Goal: Task Accomplishment & Management: Manage account settings

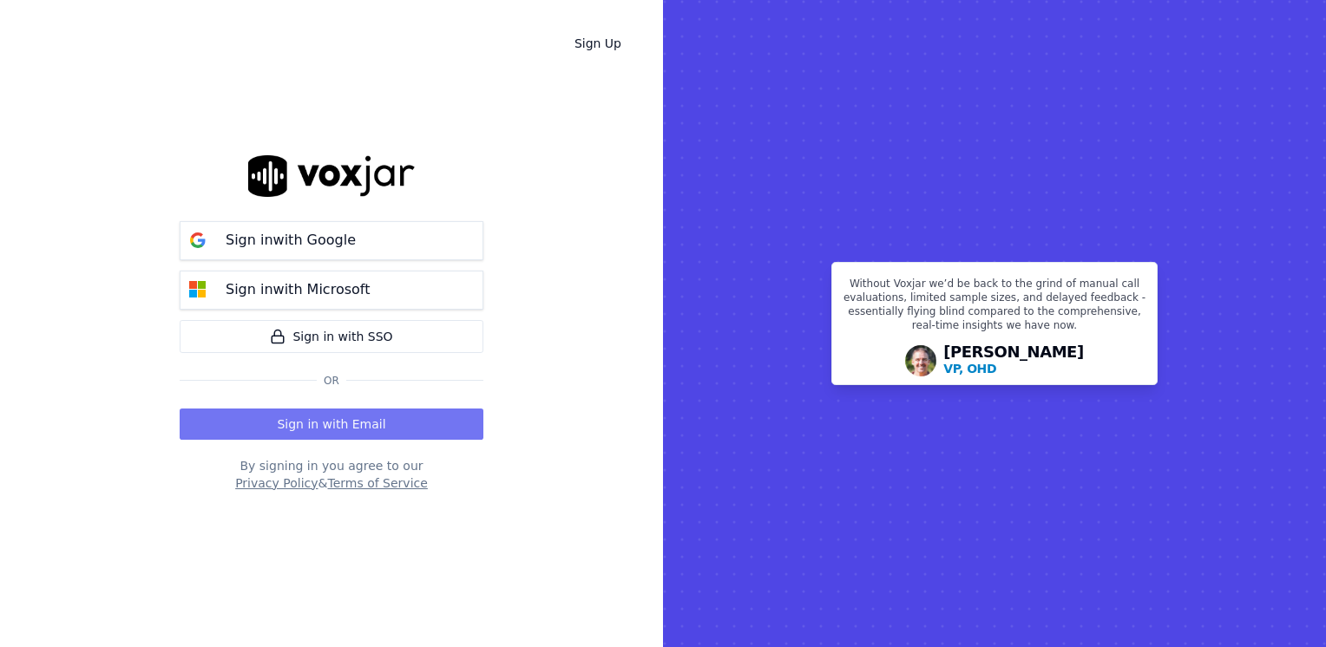
click at [333, 429] on button "Sign in with Email" at bounding box center [332, 424] width 304 height 31
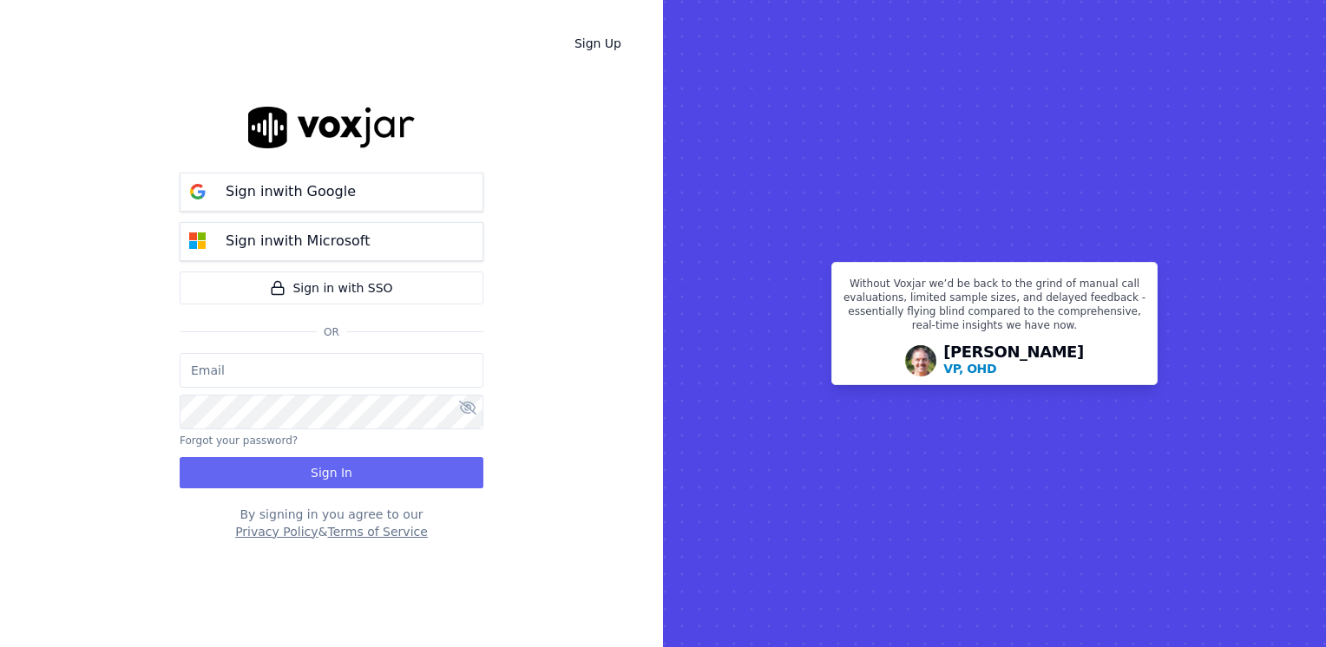
click at [334, 374] on input "email" at bounding box center [332, 370] width 304 height 35
type input "[EMAIL_ADDRESS][DOMAIN_NAME]"
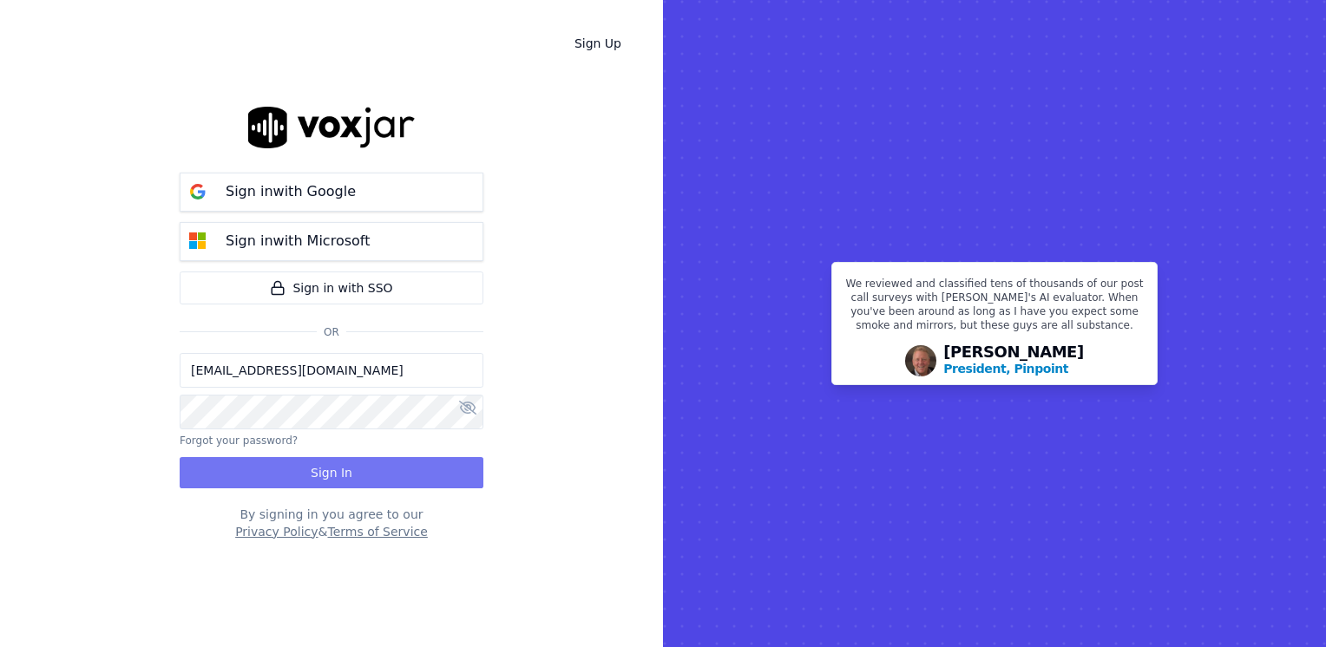
click at [359, 478] on button "Sign In" at bounding box center [332, 472] width 304 height 31
